Goal: Information Seeking & Learning: Learn about a topic

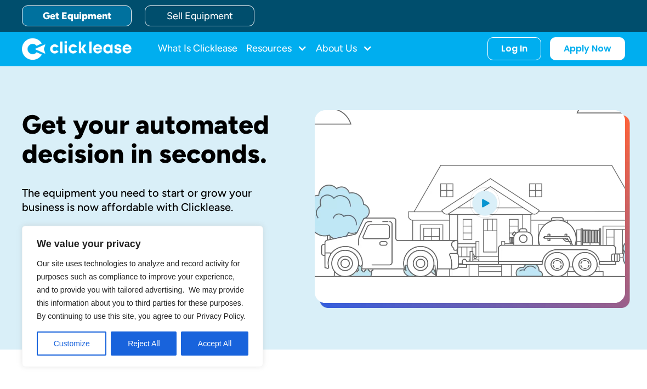
click at [221, 339] on button "Accept All" at bounding box center [214, 344] width 67 height 24
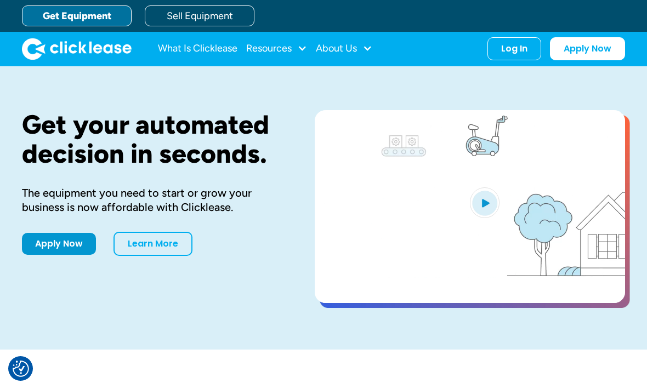
click at [92, 15] on link "Get Equipment" at bounding box center [77, 15] width 110 height 21
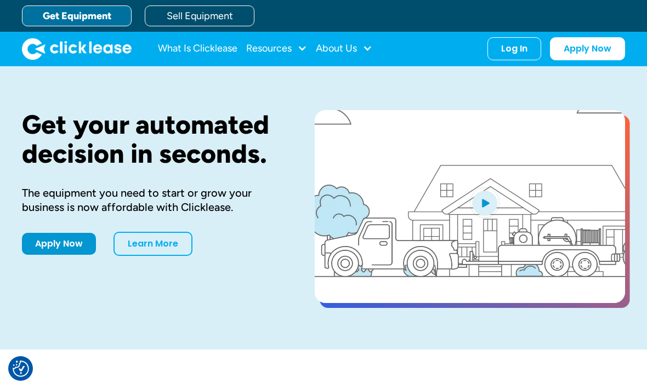
click at [90, 18] on link "Get Equipment" at bounding box center [77, 15] width 110 height 21
click at [176, 16] on link "Sell Equipment" at bounding box center [200, 15] width 110 height 21
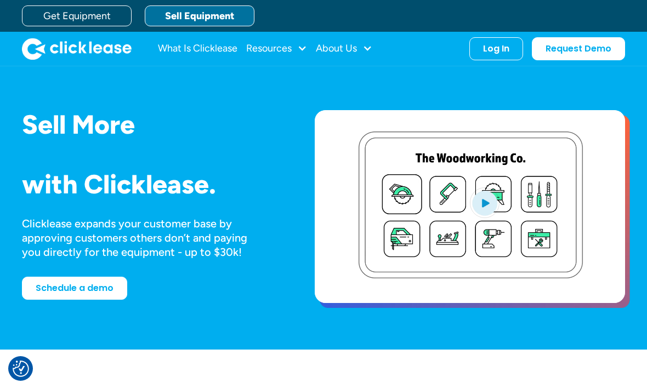
click at [92, 11] on link "Get Equipment" at bounding box center [77, 15] width 110 height 21
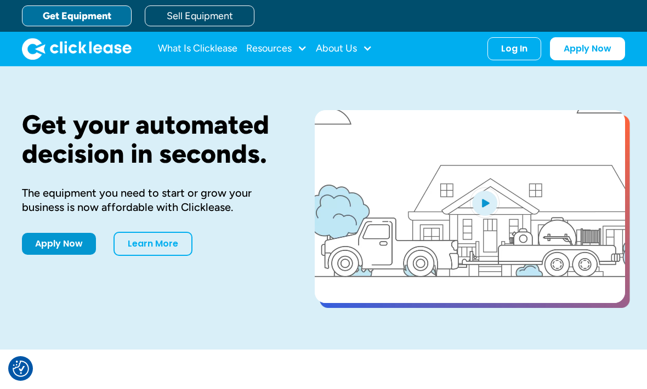
click at [270, 41] on div "Resources" at bounding box center [276, 49] width 61 height 22
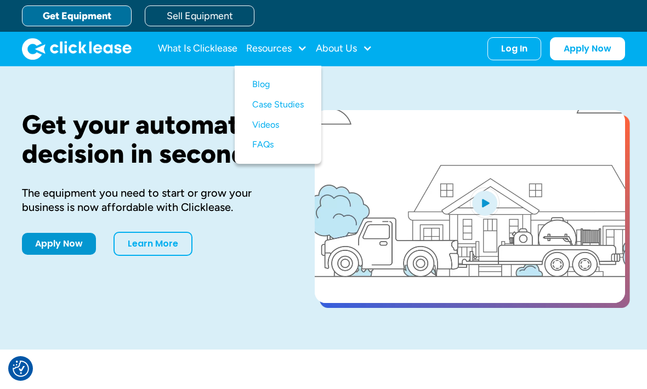
click at [178, 41] on link "What Is Clicklease" at bounding box center [197, 49] width 79 height 22
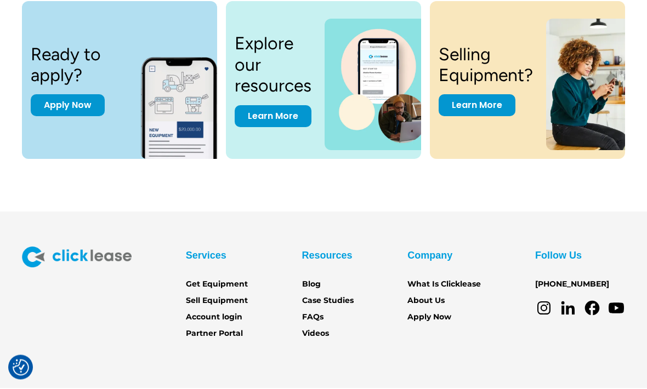
scroll to position [1493, 0]
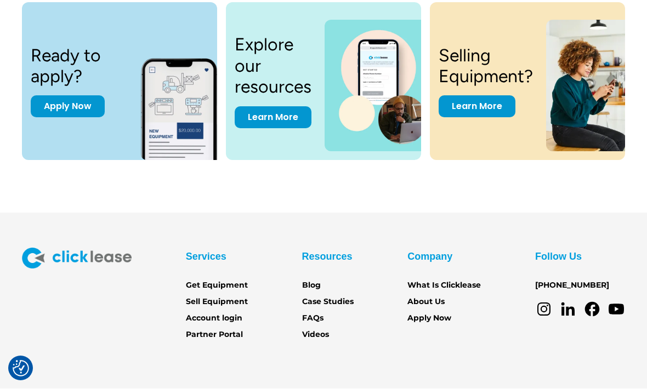
click at [244, 115] on link "Learn More" at bounding box center [273, 118] width 77 height 22
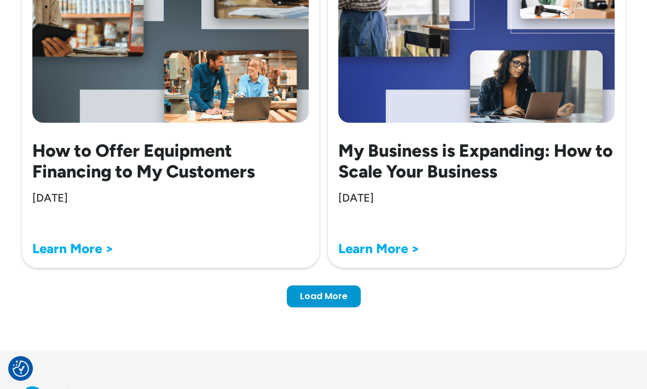
scroll to position [3666, 0]
